Goal: Task Accomplishment & Management: Complete application form

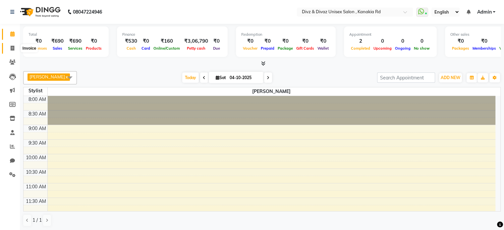
click at [12, 48] on icon at bounding box center [13, 48] width 4 height 5
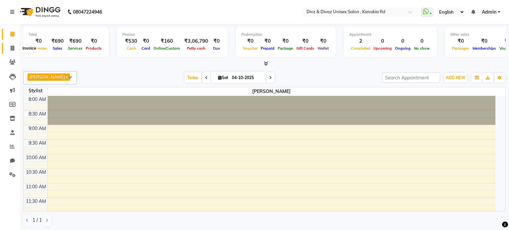
select select "service"
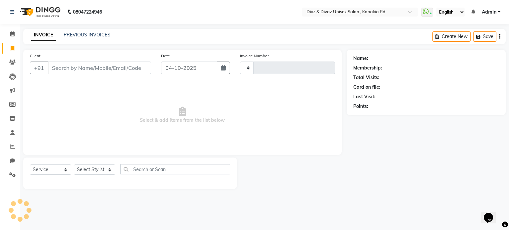
type input "3030"
select select "7588"
click at [85, 66] on input "Client" at bounding box center [99, 68] width 103 height 13
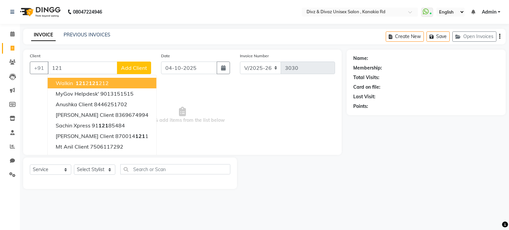
click at [112, 83] on button "walkin 121 2 121 212" at bounding box center [102, 83] width 109 height 11
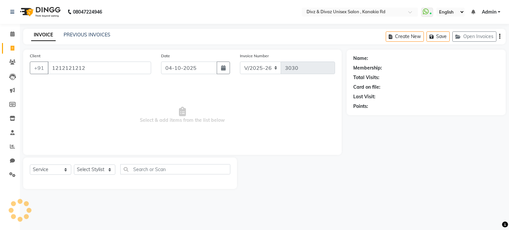
type input "1212121212"
click at [96, 170] on select "Select Stylist [PERSON_NAME] Kailash [PERSON_NAME] Prem [PERSON_NAME]" at bounding box center [94, 170] width 41 height 10
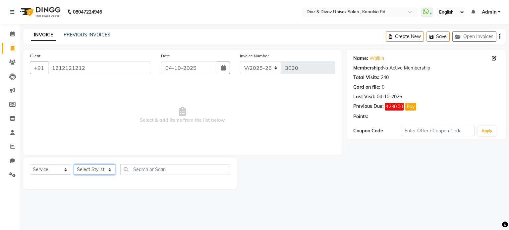
select select "67195"
click at [74, 165] on select "Select Stylist [PERSON_NAME] Kailash [PERSON_NAME] Prem [PERSON_NAME]" at bounding box center [94, 170] width 41 height 10
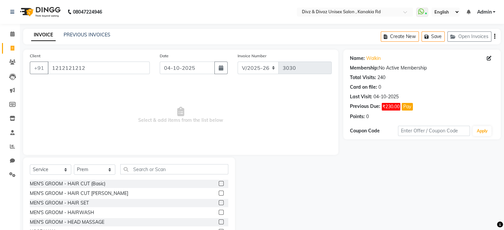
click at [219, 192] on label at bounding box center [221, 193] width 5 height 5
click at [219, 192] on input "checkbox" at bounding box center [221, 194] width 4 height 4
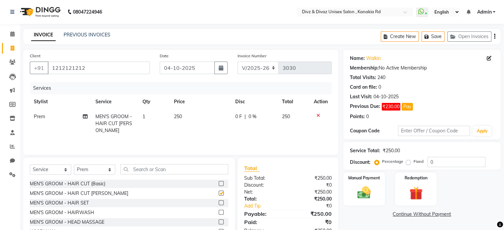
checkbox input "false"
click at [213, 170] on input "text" at bounding box center [174, 169] width 108 height 10
click at [46, 118] on td "Prem" at bounding box center [61, 123] width 62 height 29
select select "67195"
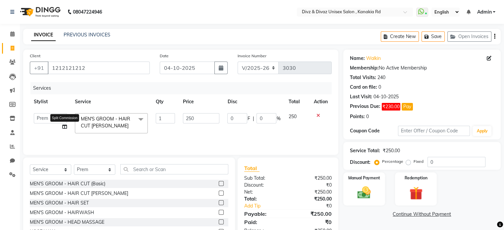
click at [65, 128] on icon at bounding box center [64, 127] width 5 height 5
select select "67195"
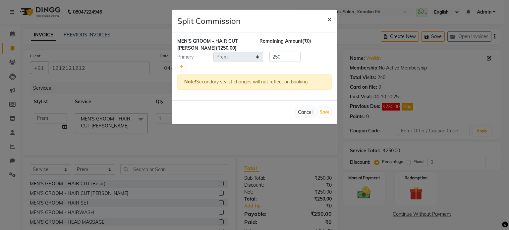
click at [329, 18] on span "×" at bounding box center [329, 19] width 5 height 10
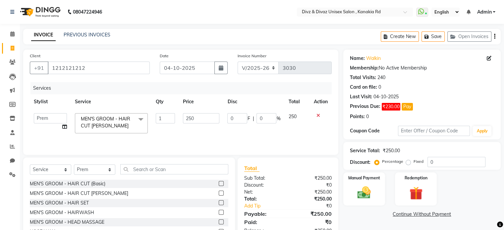
click at [66, 127] on icon at bounding box center [64, 127] width 5 height 5
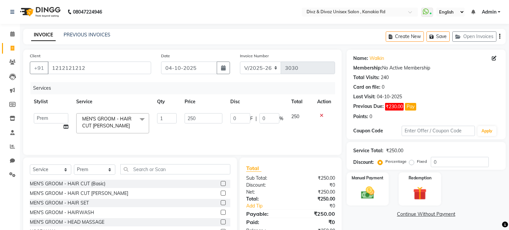
select select "67195"
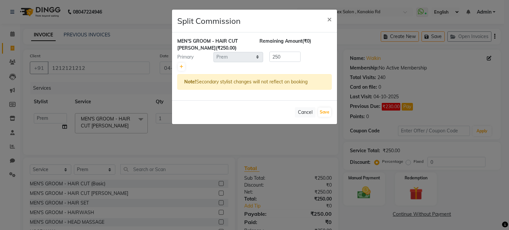
click at [66, 127] on ngb-modal-window "Split Commission × MEN'S GROOM - HAIR CUT [PERSON_NAME] (₹250.00) Remaining Amo…" at bounding box center [254, 115] width 509 height 230
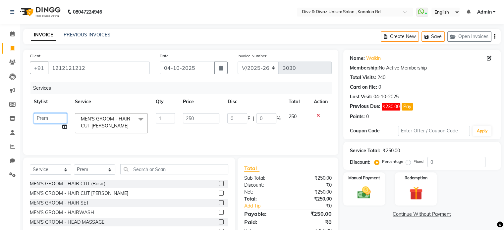
click at [50, 119] on select "[PERSON_NAME] Kailash [PERSON_NAME] Prem [PERSON_NAME]" at bounding box center [50, 118] width 33 height 10
select select "92008"
click at [108, 169] on select "Select Stylist [PERSON_NAME] Kailash [PERSON_NAME] Prem [PERSON_NAME]" at bounding box center [94, 170] width 41 height 10
select select "84503"
click at [74, 165] on select "Select Stylist [PERSON_NAME] Kailash [PERSON_NAME] Prem [PERSON_NAME]" at bounding box center [94, 170] width 41 height 10
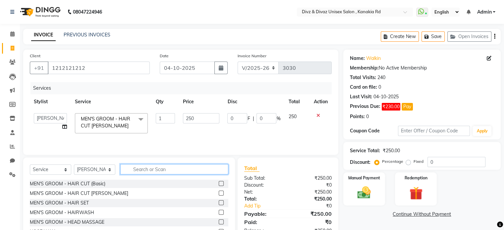
click at [155, 171] on input "text" at bounding box center [174, 169] width 108 height 10
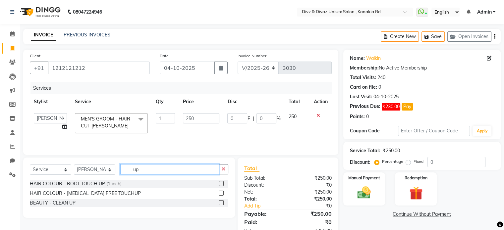
type input "up"
click at [219, 203] on label at bounding box center [221, 203] width 5 height 5
click at [219, 203] on input "checkbox" at bounding box center [221, 203] width 4 height 4
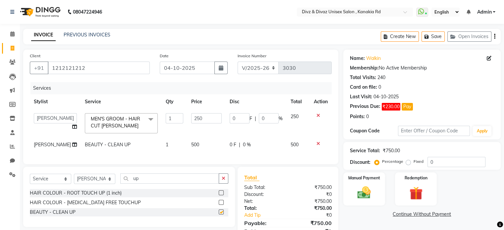
checkbox input "false"
click at [225, 181] on icon "button" at bounding box center [224, 178] width 4 height 5
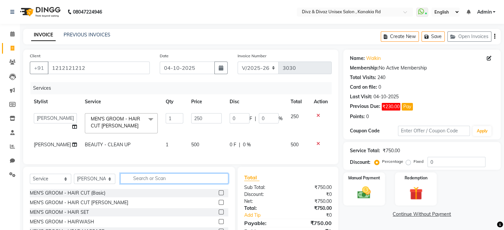
click at [223, 184] on input "text" at bounding box center [174, 179] width 108 height 10
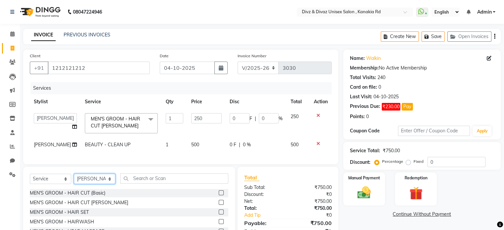
click at [108, 184] on select "Select Stylist [PERSON_NAME] Kailash [PERSON_NAME] Prem [PERSON_NAME]" at bounding box center [94, 179] width 41 height 10
select select "67339"
click at [74, 179] on select "Select Stylist [PERSON_NAME] Kailash [PERSON_NAME] Prem [PERSON_NAME]" at bounding box center [94, 179] width 41 height 10
click at [219, 205] on label at bounding box center [221, 202] width 5 height 5
click at [219, 205] on input "checkbox" at bounding box center [221, 203] width 4 height 4
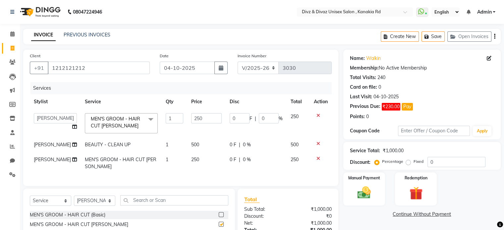
checkbox input "false"
click at [359, 195] on img at bounding box center [364, 193] width 22 height 16
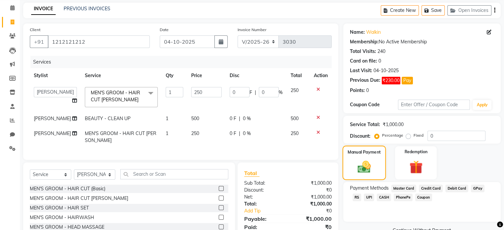
scroll to position [27, 0]
click at [364, 196] on span "UPI" at bounding box center [369, 198] width 10 height 8
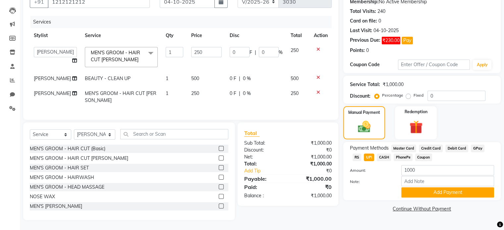
scroll to position [71, 0]
click at [407, 188] on button "Add Payment" at bounding box center [447, 193] width 93 height 10
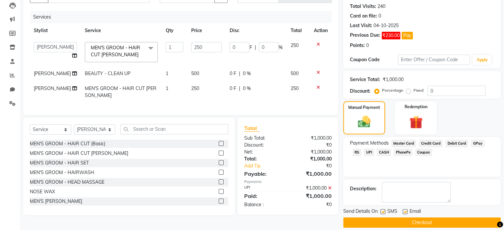
scroll to position [78, 0]
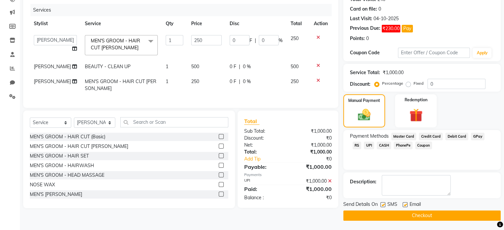
click at [300, 65] on td "500" at bounding box center [298, 66] width 23 height 15
select select "84503"
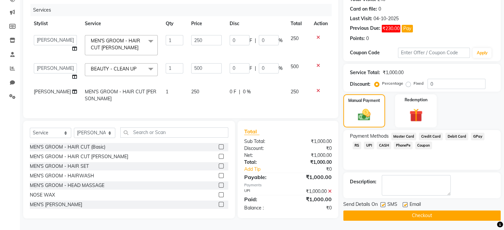
click at [297, 65] on span "500" at bounding box center [295, 67] width 8 height 6
click at [299, 68] on td "500" at bounding box center [298, 71] width 23 height 25
click at [201, 67] on input "500" at bounding box center [206, 68] width 30 height 10
type input "5"
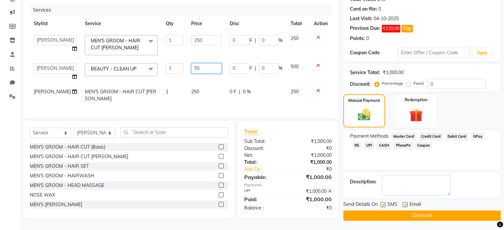
type input "550"
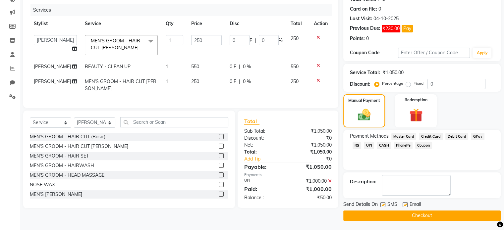
click at [292, 58] on td "250" at bounding box center [298, 45] width 23 height 28
click at [406, 191] on textarea at bounding box center [416, 185] width 69 height 21
click at [329, 184] on icon at bounding box center [330, 181] width 4 height 5
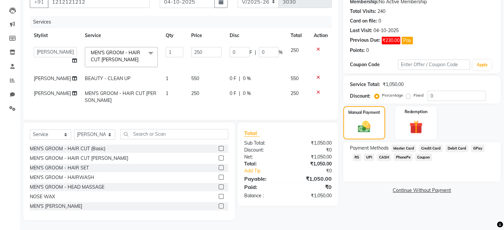
scroll to position [71, 0]
click at [364, 154] on span "UPI" at bounding box center [369, 158] width 10 height 8
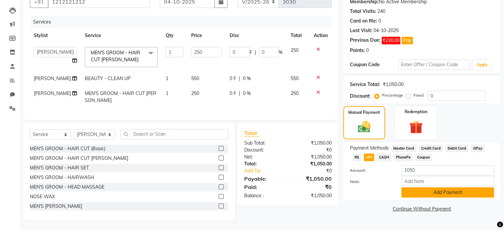
click at [412, 189] on button "Add Payment" at bounding box center [447, 193] width 93 height 10
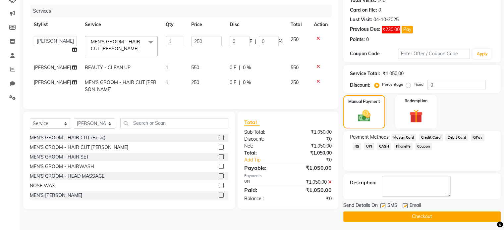
scroll to position [78, 0]
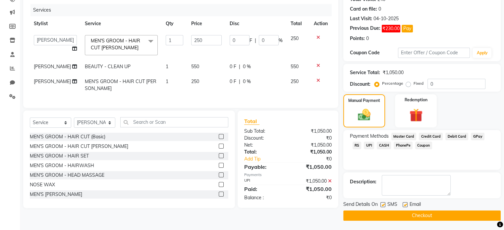
click at [410, 216] on button "Checkout" at bounding box center [421, 216] width 157 height 10
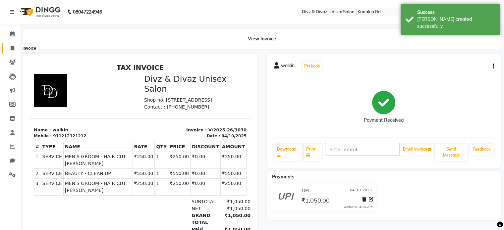
click at [11, 49] on icon at bounding box center [13, 48] width 4 height 5
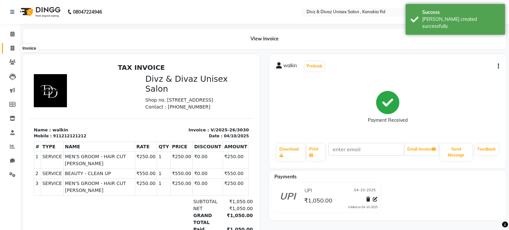
select select "service"
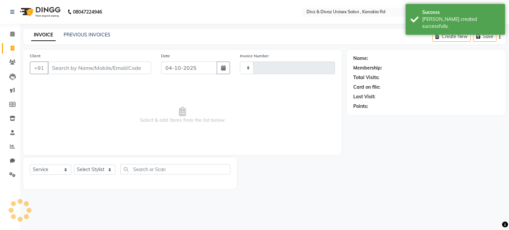
type input "3031"
select select "7588"
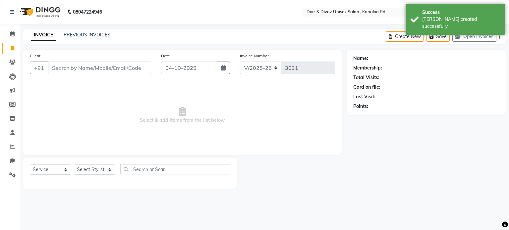
click at [68, 68] on input "Client" at bounding box center [99, 68] width 103 height 13
click at [74, 32] on link "PREVIOUS INVOICES" at bounding box center [87, 35] width 47 height 6
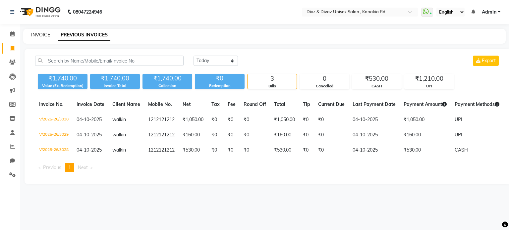
click at [44, 34] on link "INVOICE" at bounding box center [40, 35] width 19 height 6
select select "7588"
select select "service"
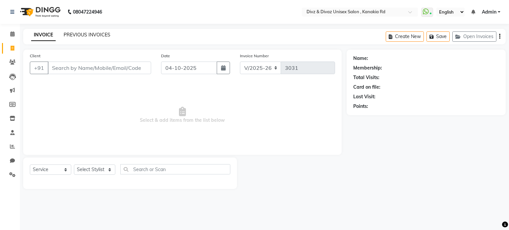
click at [76, 34] on link "PREVIOUS INVOICES" at bounding box center [87, 35] width 47 height 6
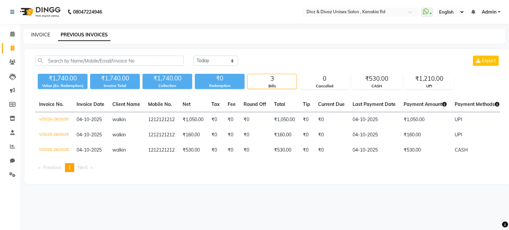
click at [46, 33] on link "INVOICE" at bounding box center [40, 35] width 19 height 6
select select "service"
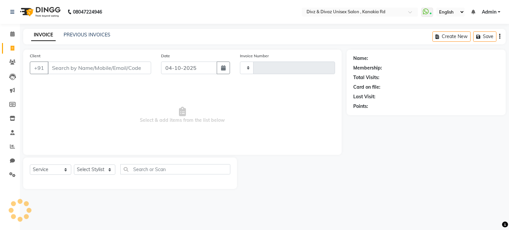
type input "3031"
select select "7588"
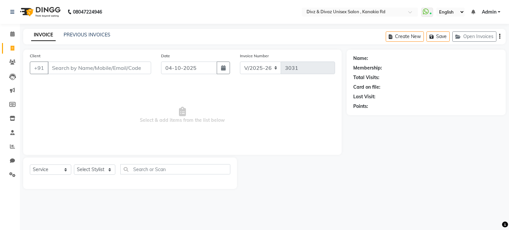
click at [73, 62] on input "Client" at bounding box center [99, 68] width 103 height 13
click at [37, 33] on link "INVOICE" at bounding box center [43, 35] width 25 height 12
click at [76, 34] on link "PREVIOUS INVOICES" at bounding box center [87, 35] width 47 height 6
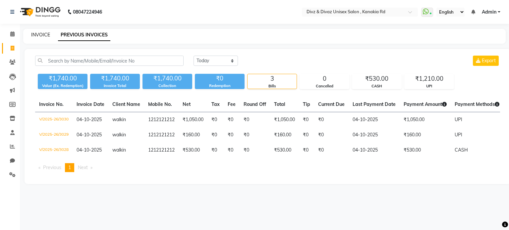
click at [35, 34] on link "INVOICE" at bounding box center [40, 35] width 19 height 6
select select "service"
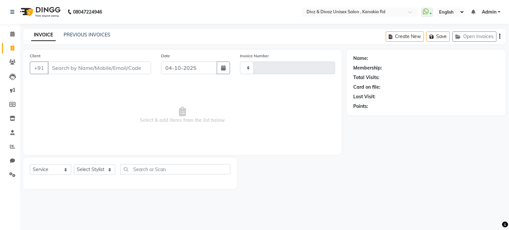
type input "3031"
select select "7588"
click at [73, 37] on link "PREVIOUS INVOICES" at bounding box center [87, 35] width 47 height 6
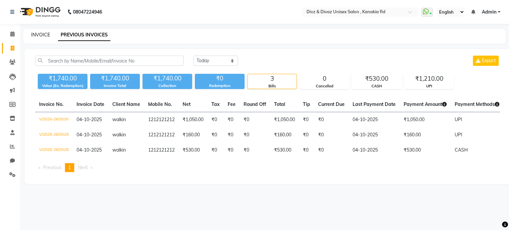
click at [42, 34] on link "INVOICE" at bounding box center [40, 35] width 19 height 6
select select "service"
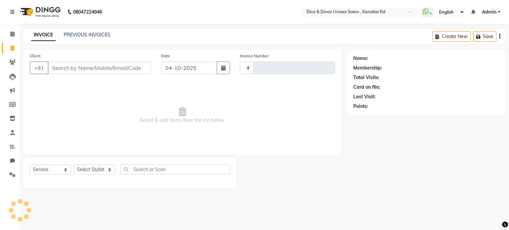
type input "3031"
select select "7588"
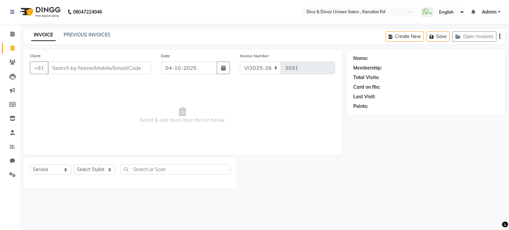
click at [45, 34] on link "INVOICE" at bounding box center [43, 35] width 25 height 12
click at [85, 36] on link "PREVIOUS INVOICES" at bounding box center [87, 35] width 47 height 6
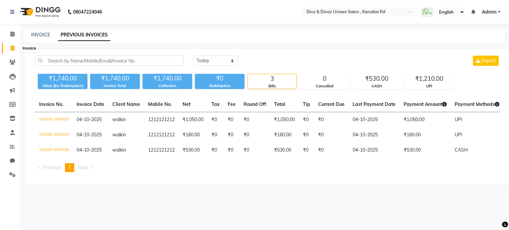
click at [11, 47] on icon at bounding box center [13, 48] width 4 height 5
select select "service"
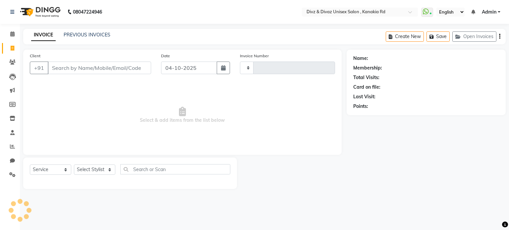
type input "3031"
select select "7588"
click at [71, 65] on input "Client" at bounding box center [99, 68] width 103 height 13
